Goal: Task Accomplishment & Management: Use online tool/utility

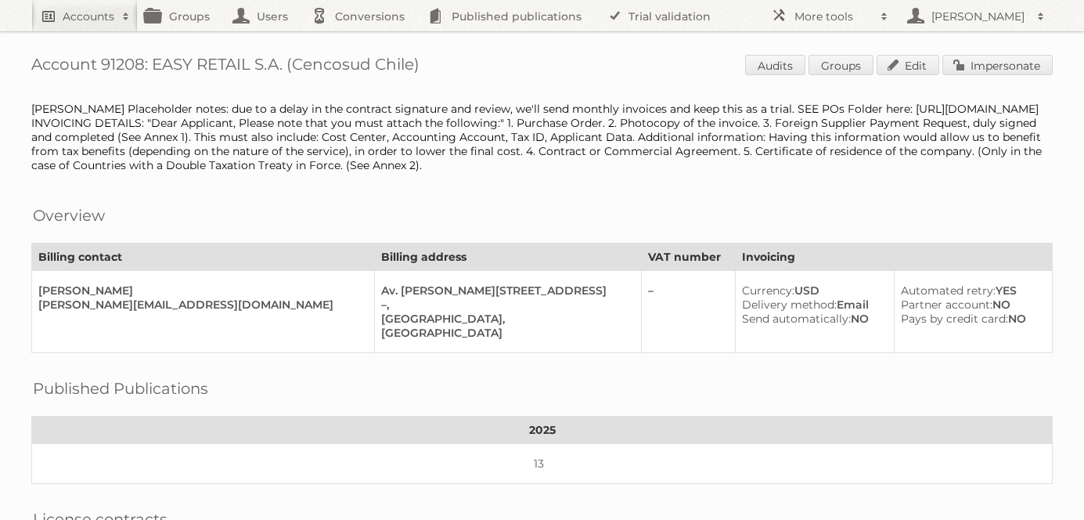
click at [63, 20] on h2 "Accounts" at bounding box center [89, 17] width 52 height 16
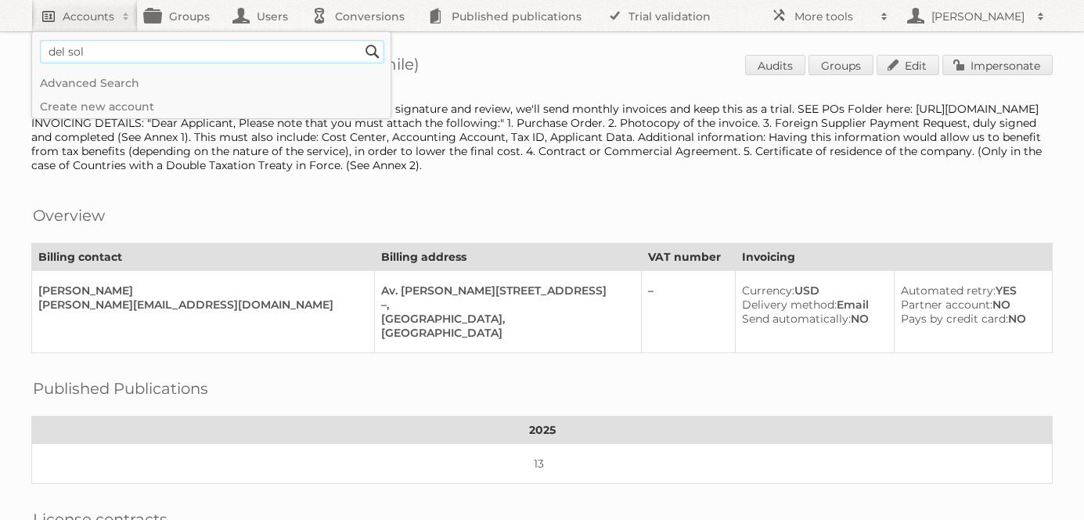
type input"] "del sol"
click at [361, 40] on input "Search" at bounding box center [372, 51] width 23 height 23
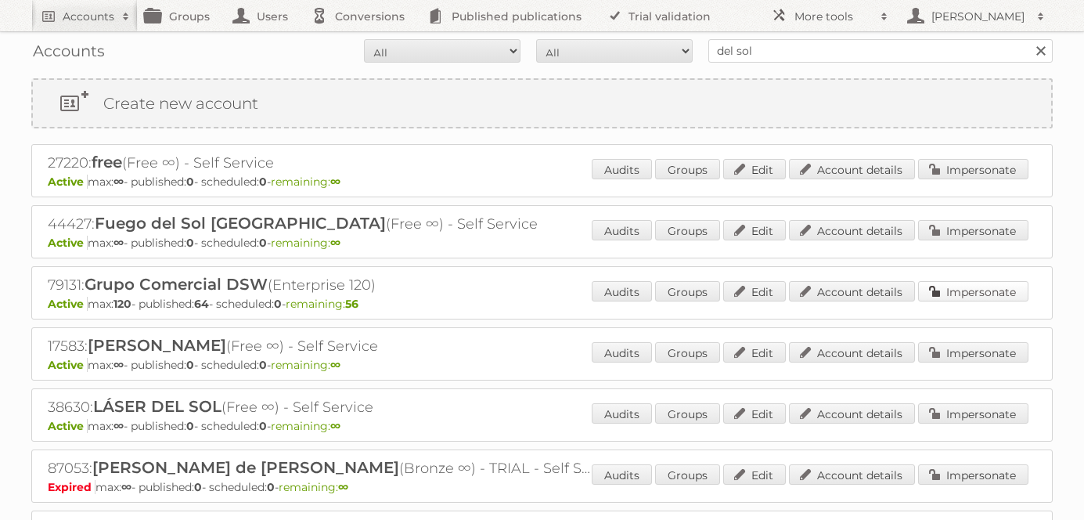
click at [946, 288] on link "Impersonate" at bounding box center [973, 291] width 110 height 20
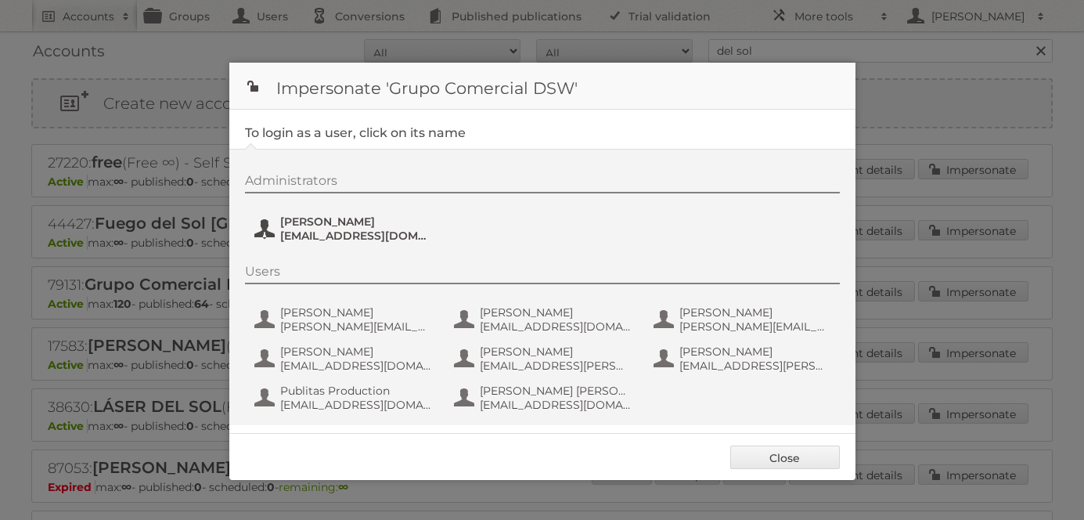
click at [317, 229] on button "[PERSON_NAME] [PERSON_NAME][EMAIL_ADDRESS][PERSON_NAME][DOMAIN_NAME]" at bounding box center [345, 228] width 184 height 31
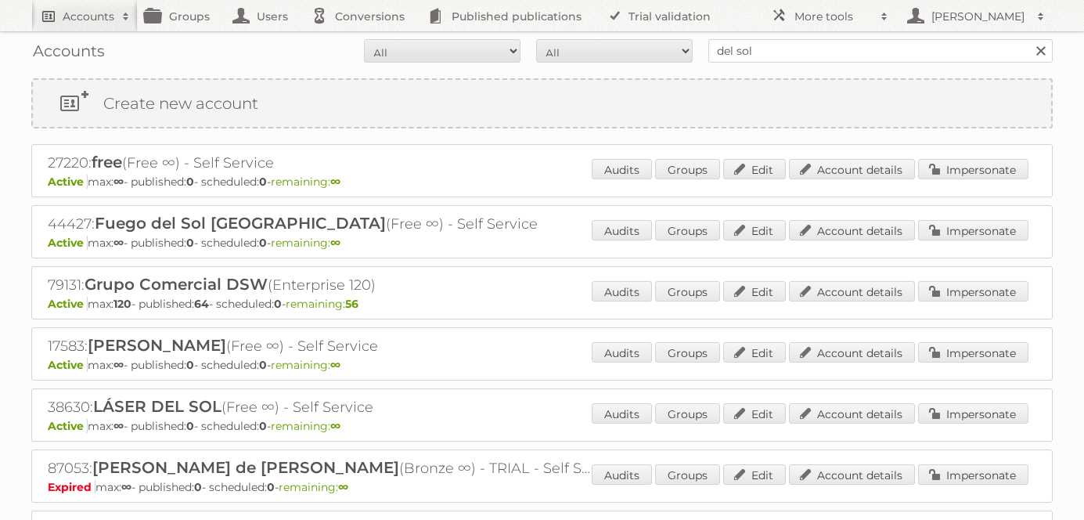
click at [81, 7] on link "Accounts" at bounding box center [84, 15] width 106 height 31
type input"] "indaba"
click at [361, 40] on input "Search" at bounding box center [372, 51] width 23 height 23
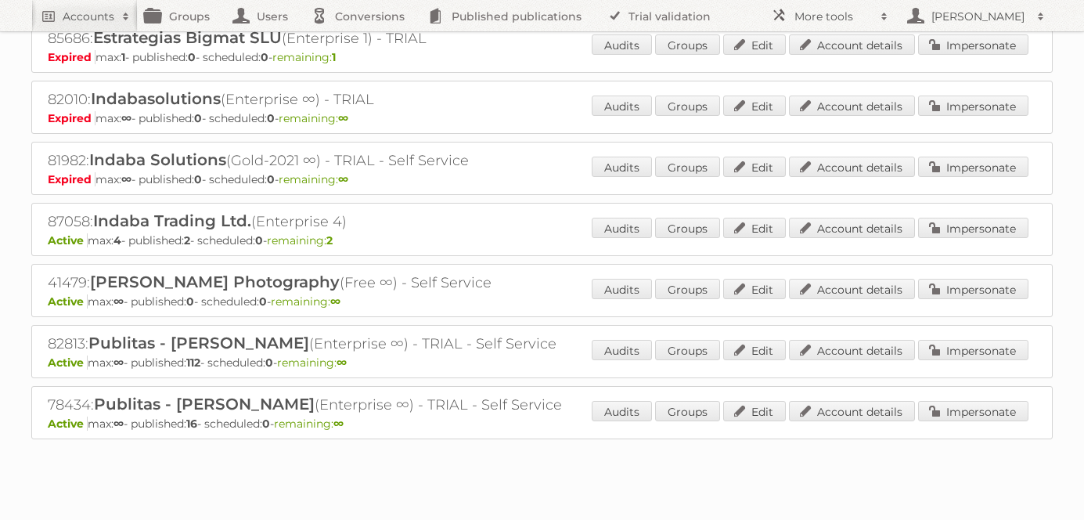
scroll to position [125, 0]
click at [971, 232] on link "Impersonate" at bounding box center [973, 227] width 110 height 20
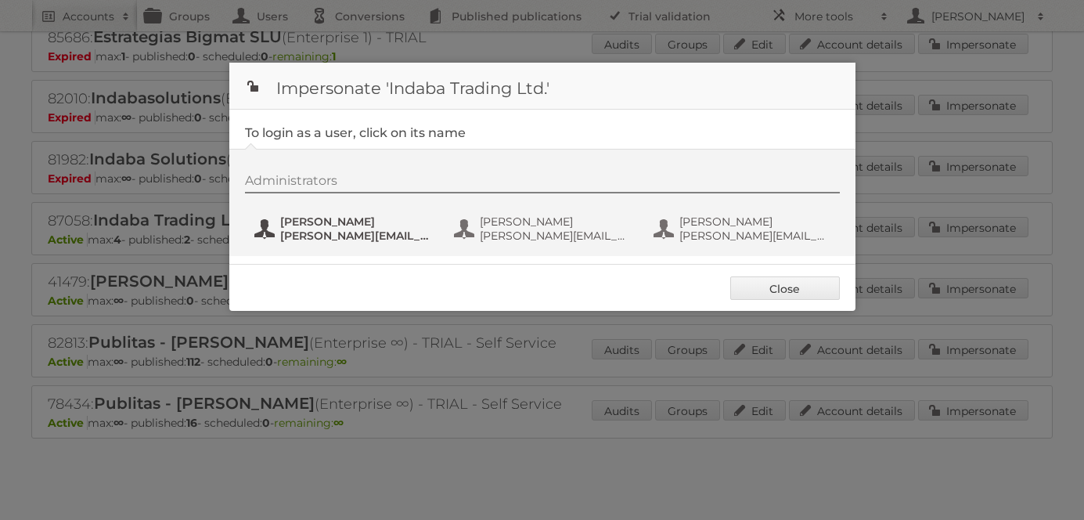
click at [330, 224] on span "Alison Gillespie" at bounding box center [356, 221] width 152 height 14
